Goal: Find specific page/section: Find specific page/section

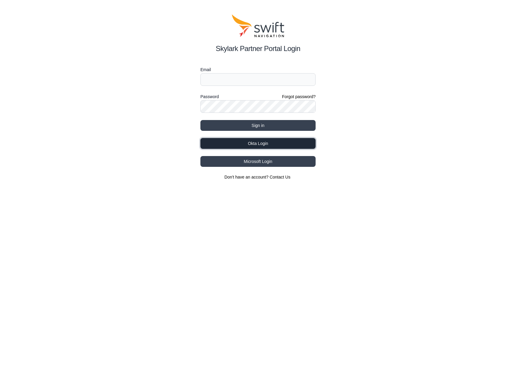
click at [260, 144] on button "Okta Login" at bounding box center [257, 143] width 115 height 11
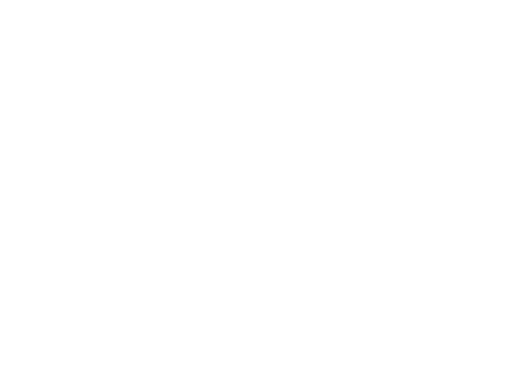
select select
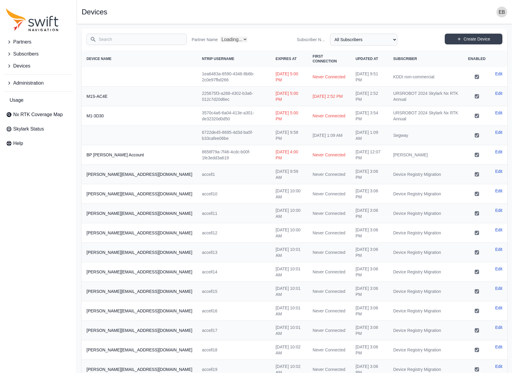
click at [142, 42] on input "Search" at bounding box center [136, 39] width 100 height 11
select select "Partner Name"
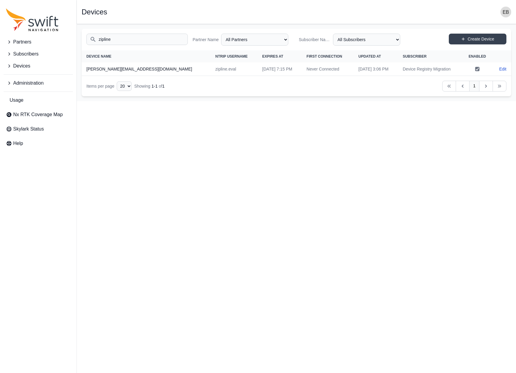
type input "zipline"
click at [282, 101] on html "Partners Subscribers Devices Administration Usage Nx RTK Coverage Map Skylark S…" at bounding box center [258, 50] width 516 height 101
